Goal: Information Seeking & Learning: Learn about a topic

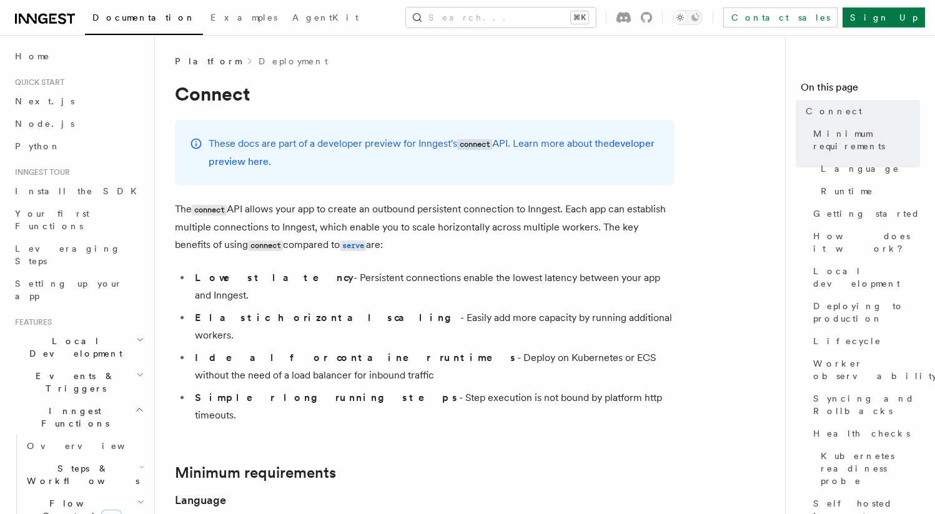
scroll to position [461, 0]
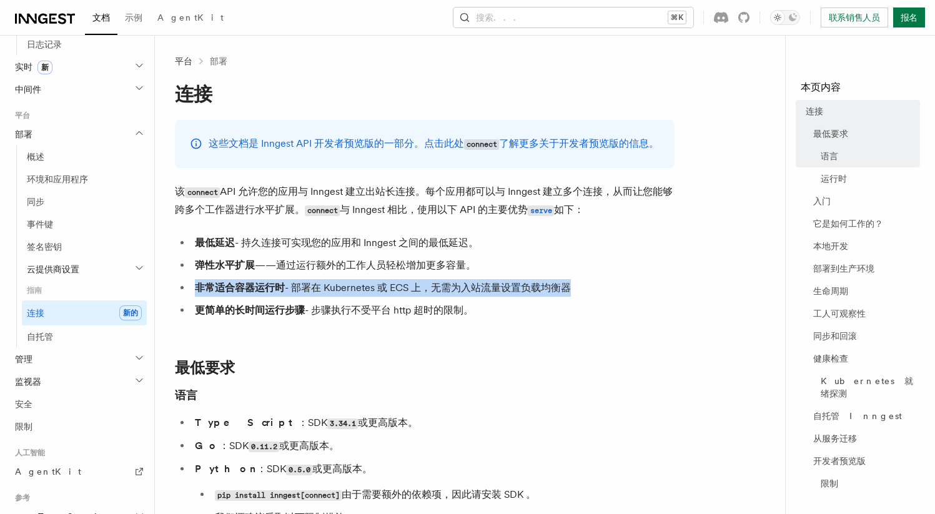
drag, startPoint x: 604, startPoint y: 278, endPoint x: 596, endPoint y: 314, distance: 36.4
click at [596, 314] on ul "最低延迟 - 持久连接可实现您的应用和 Inngest 之间的最低延迟。 弹性水平扩展 ——通过运行额外的工作人员轻松增加更多容量。 非常适合容器运行时 - …" at bounding box center [424, 276] width 499 height 85
click at [596, 297] on li "非常适合容器运行时 - 部署在 Kubernetes 或 ECS 上，无需为入站流量设置负载均衡器" at bounding box center [432, 287] width 483 height 17
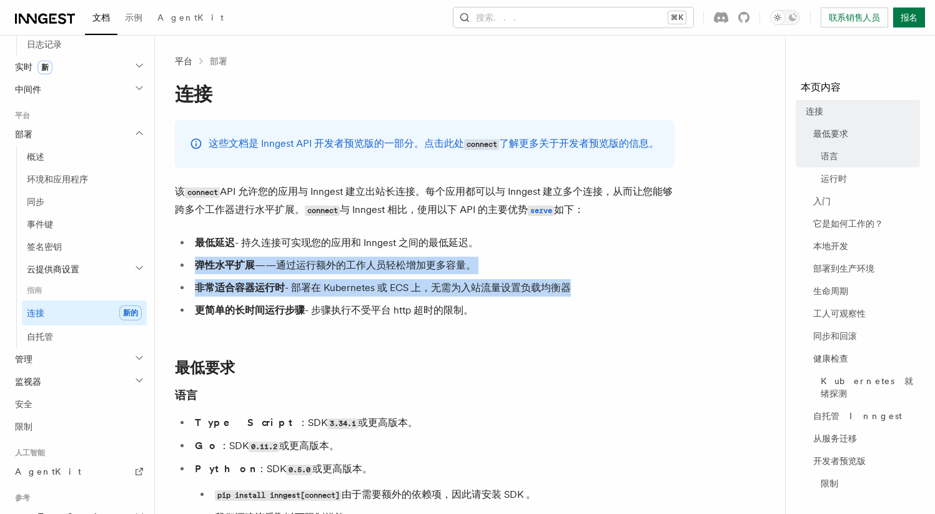
drag, startPoint x: 594, startPoint y: 313, endPoint x: 592, endPoint y: 256, distance: 56.8
click at [592, 256] on ul "最低延迟 - 持久连接可实现您的应用和 Inngest 之间的最低延迟。 弹性水平扩展 ——通过运行额外的工作人员轻松增加更多容量。 非常适合容器运行时 - …" at bounding box center [424, 276] width 499 height 85
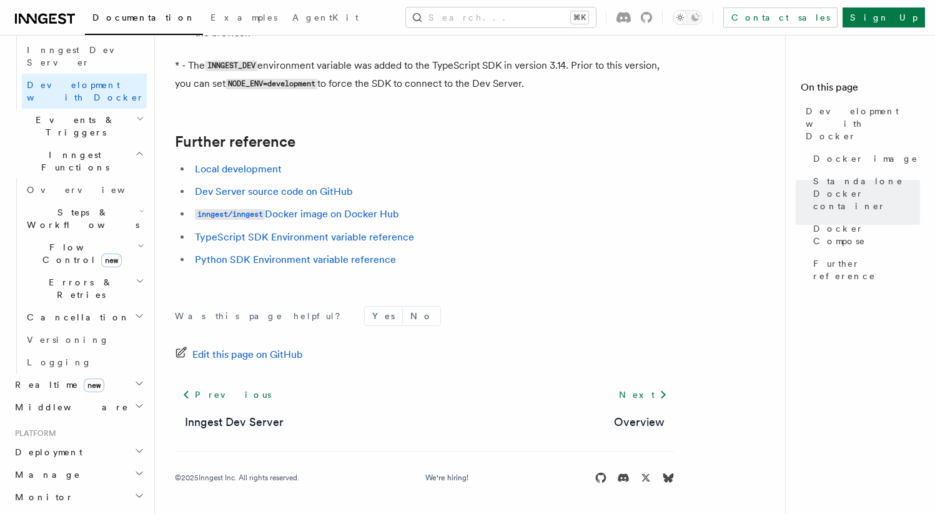
scroll to position [572, 0]
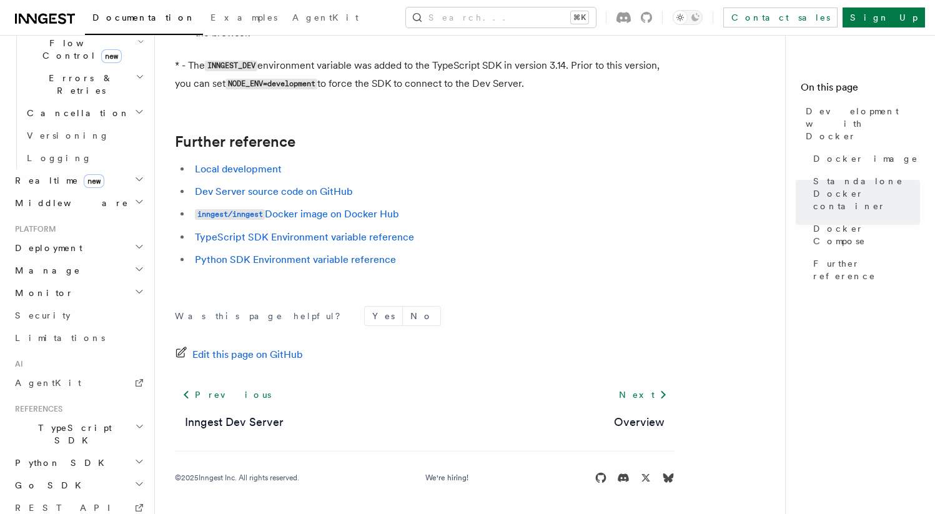
click at [41, 421] on span "TypeScript SDK" at bounding box center [72, 433] width 125 height 25
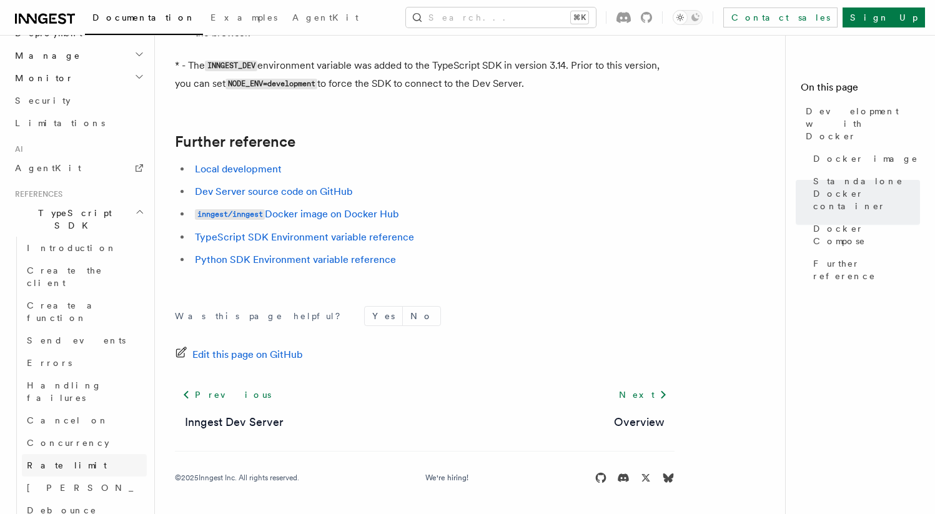
scroll to position [898, 0]
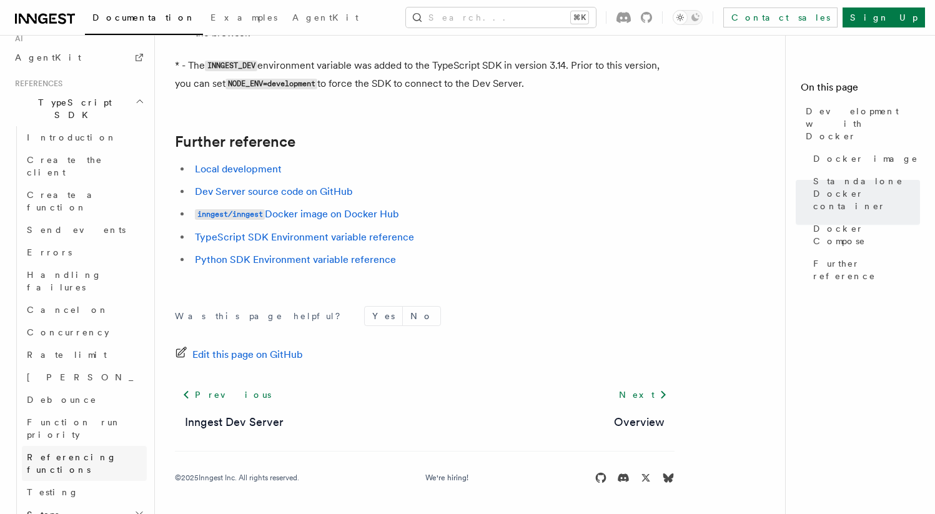
click at [89, 446] on link "Referencing functions" at bounding box center [84, 463] width 125 height 35
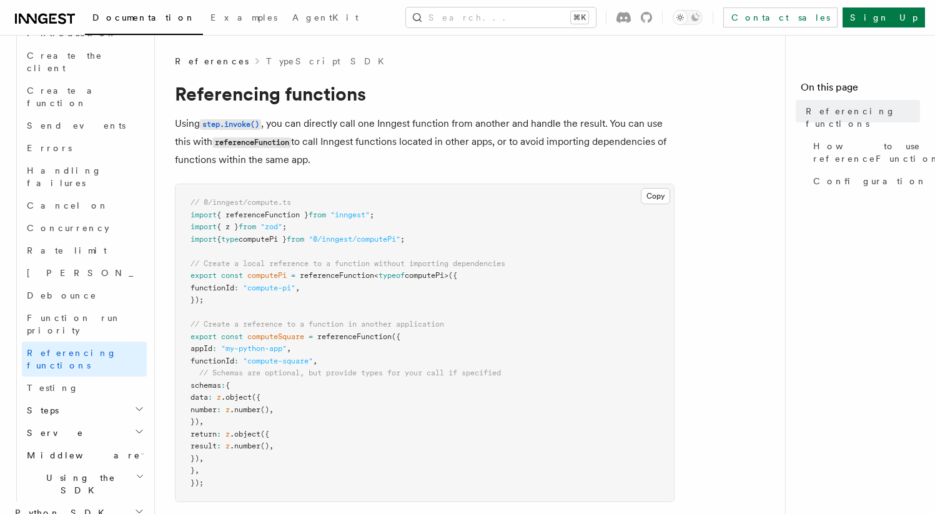
scroll to position [43, 0]
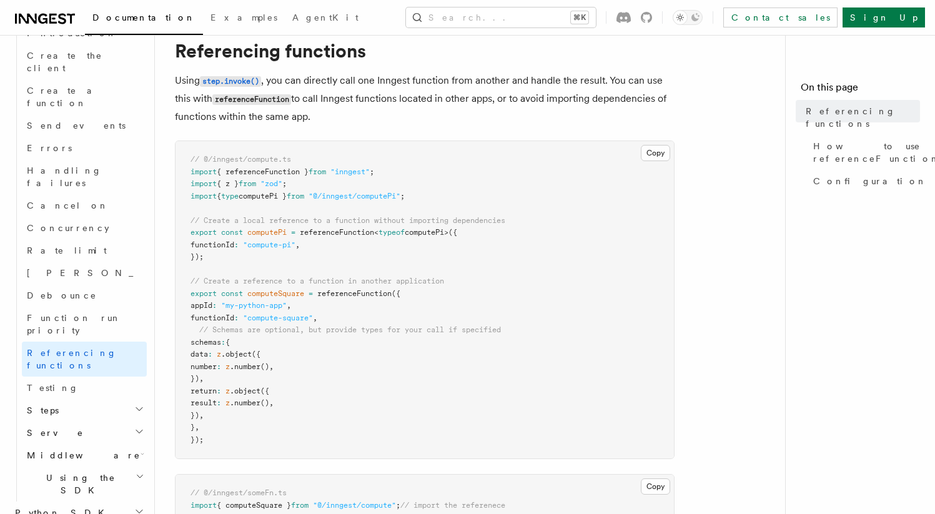
click at [93, 466] on h2 "Using the SDK" at bounding box center [84, 483] width 125 height 35
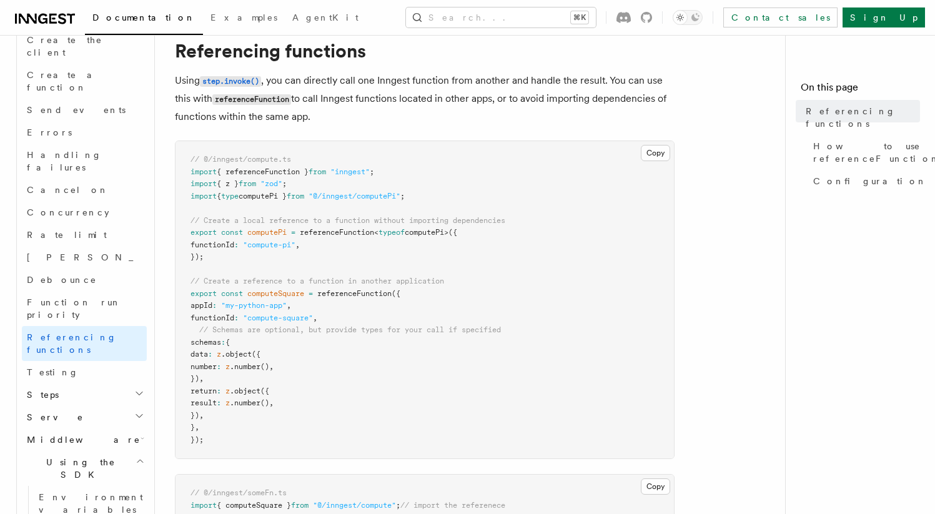
scroll to position [979, 0]
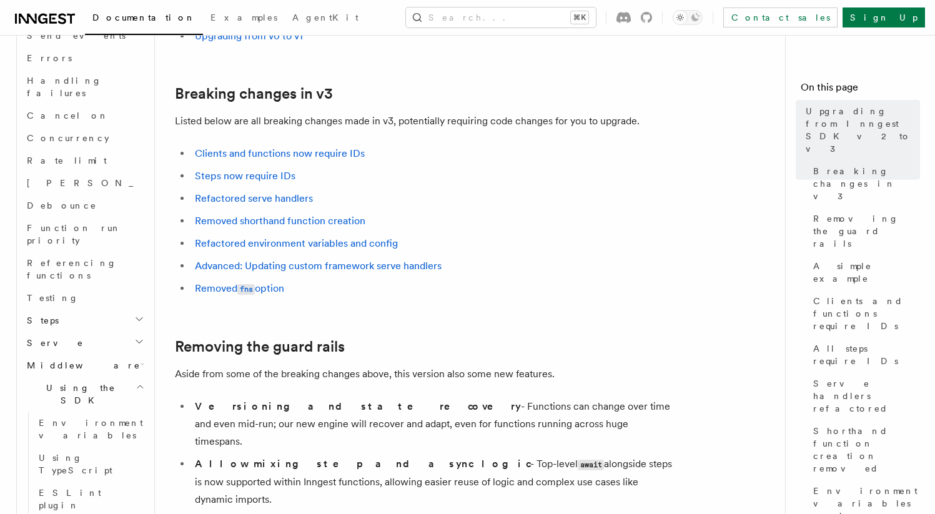
scroll to position [239, 0]
